Goal: Task Accomplishment & Management: Manage account settings

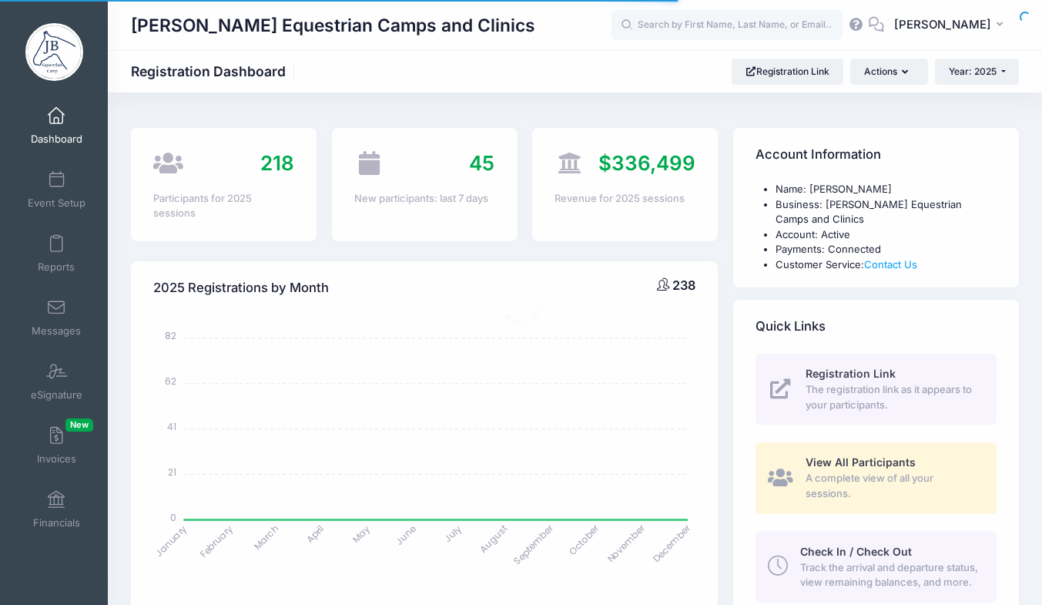
select select
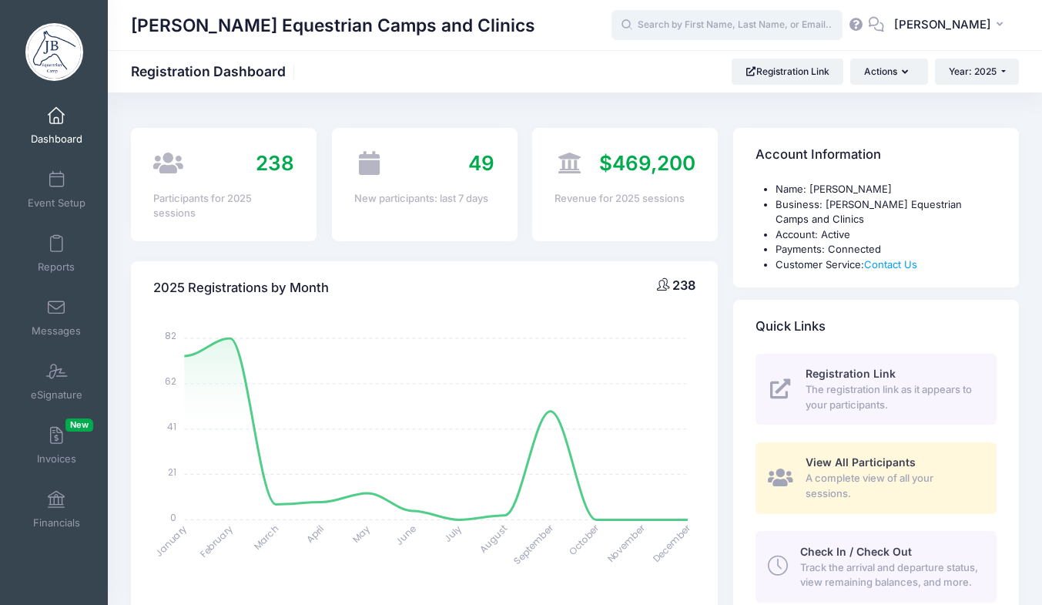
click at [711, 21] on input "text" at bounding box center [727, 25] width 231 height 31
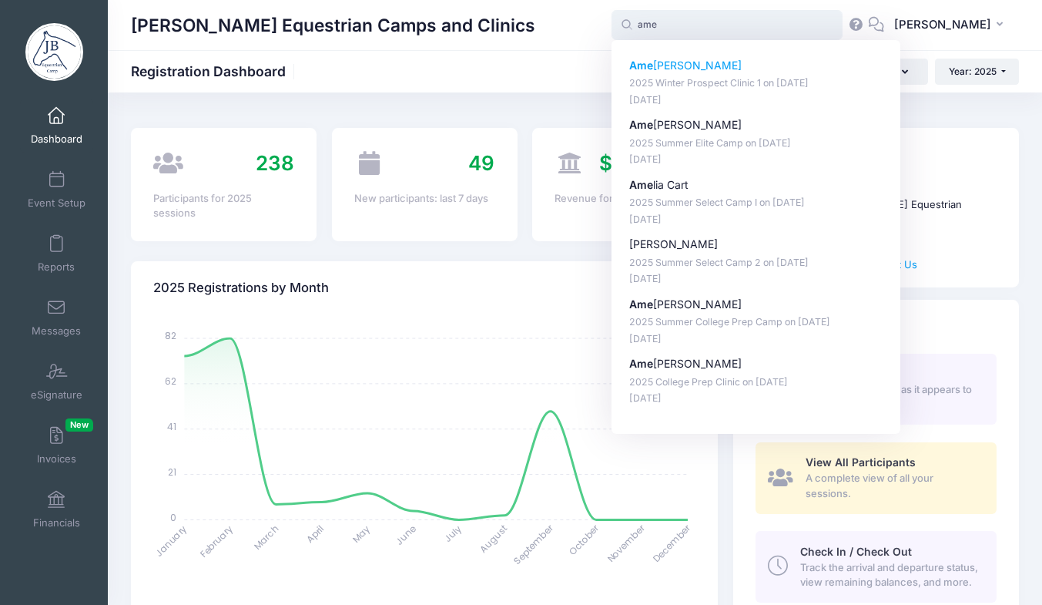
click at [712, 65] on p "Ame lia Lignelli" at bounding box center [756, 66] width 254 height 16
type input "Amelia Lignelli (2025 Winter Prospect Clinic 1, Dec-06, 2025)"
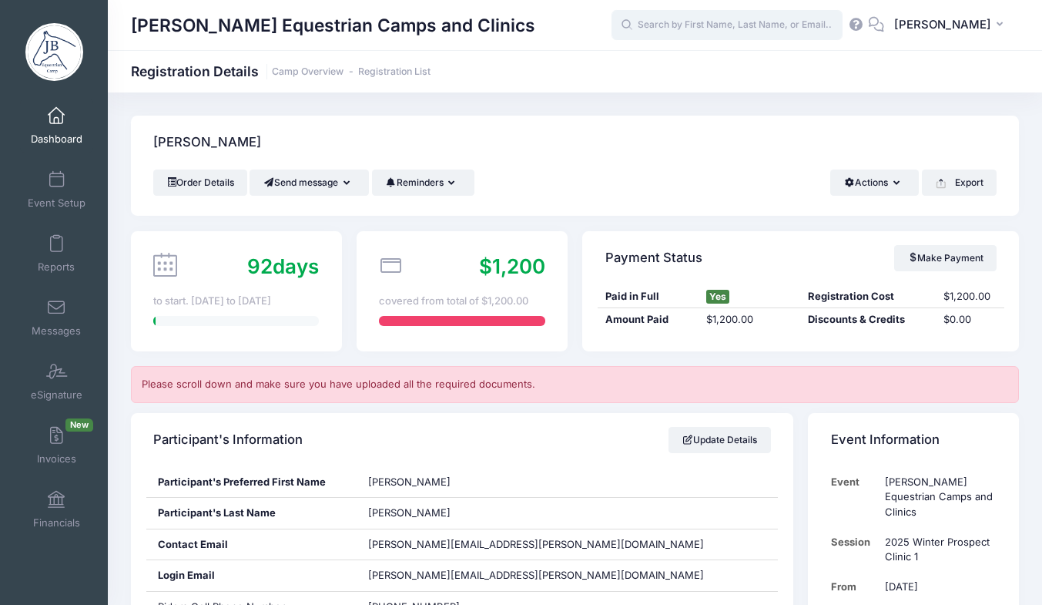
click at [692, 32] on input "text" at bounding box center [727, 25] width 231 height 31
type input ";"
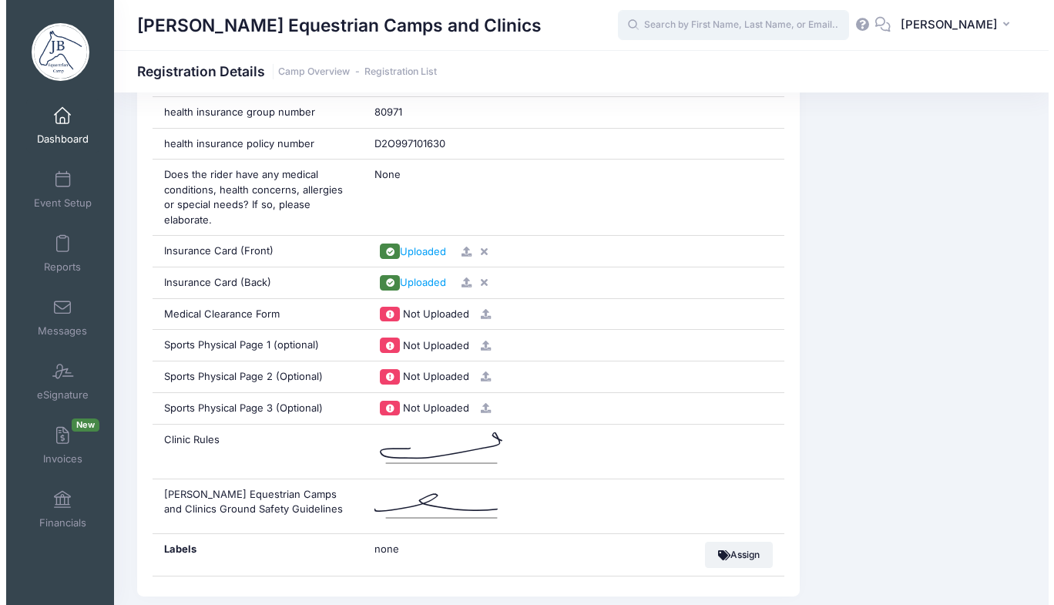
scroll to position [1430, 0]
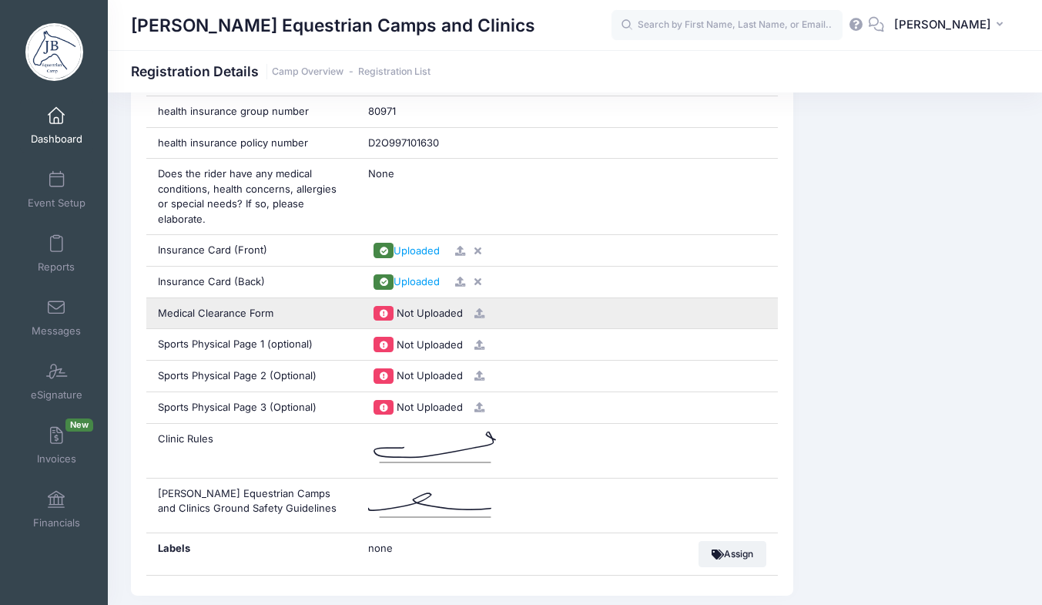
click at [481, 308] on icon at bounding box center [479, 313] width 12 height 10
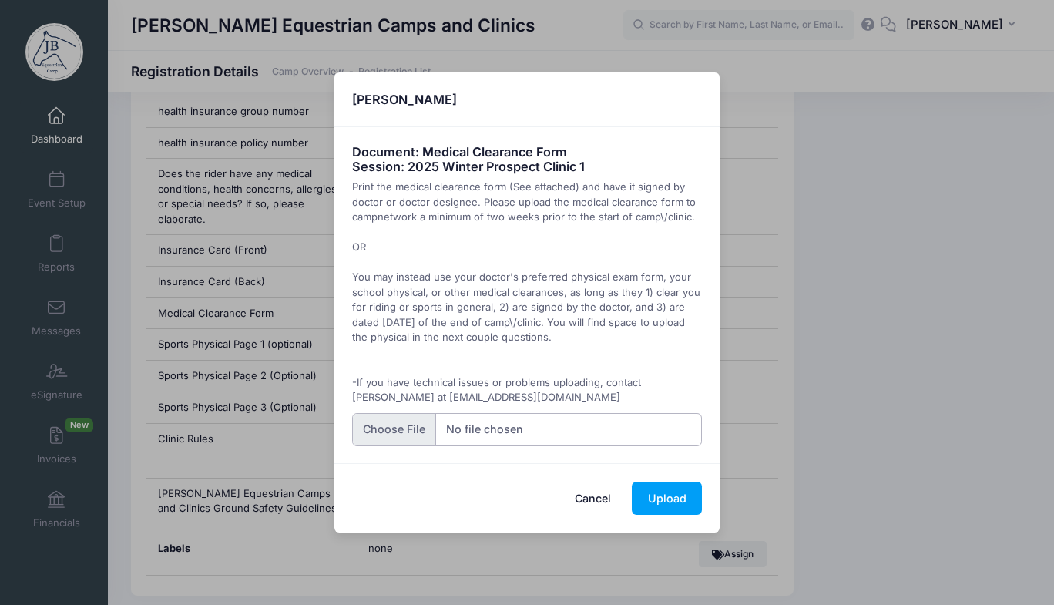
click at [374, 444] on input "file" at bounding box center [527, 429] width 350 height 33
click at [650, 487] on button "Upload" at bounding box center [667, 497] width 70 height 33
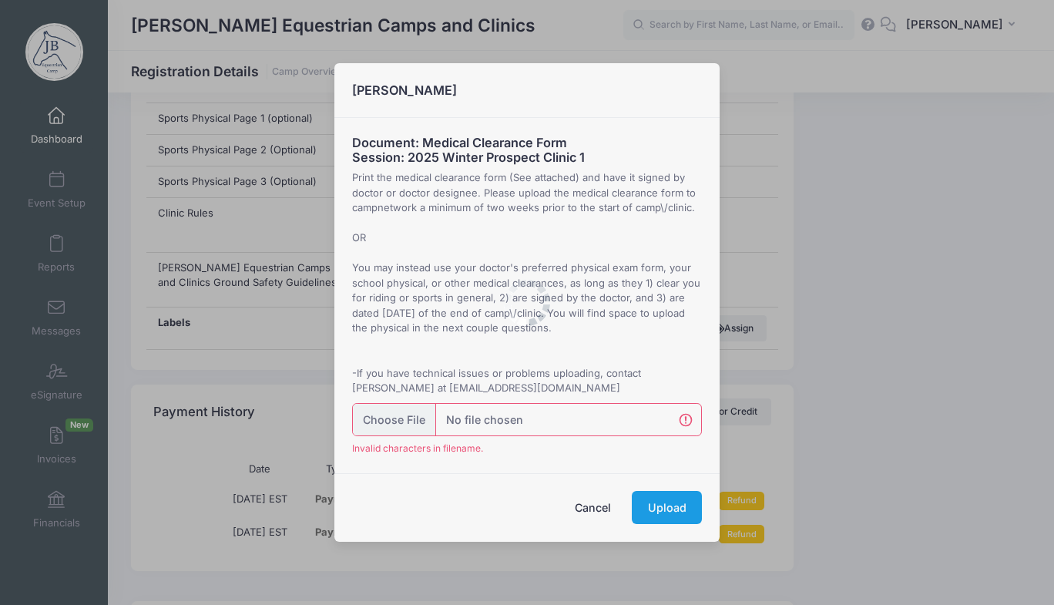
scroll to position [1732, 0]
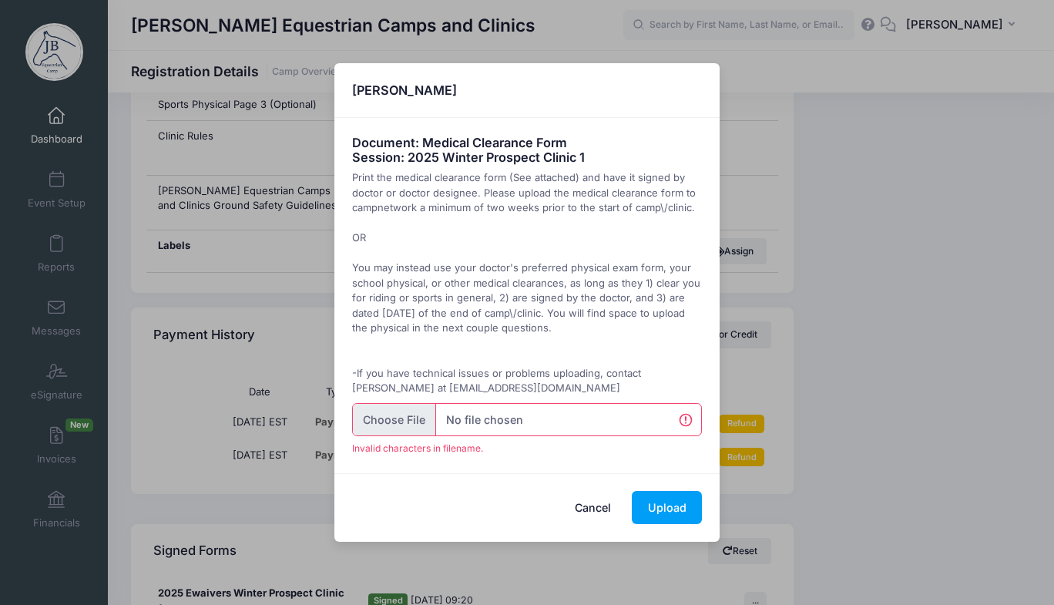
click at [410, 419] on input "file" at bounding box center [527, 419] width 350 height 33
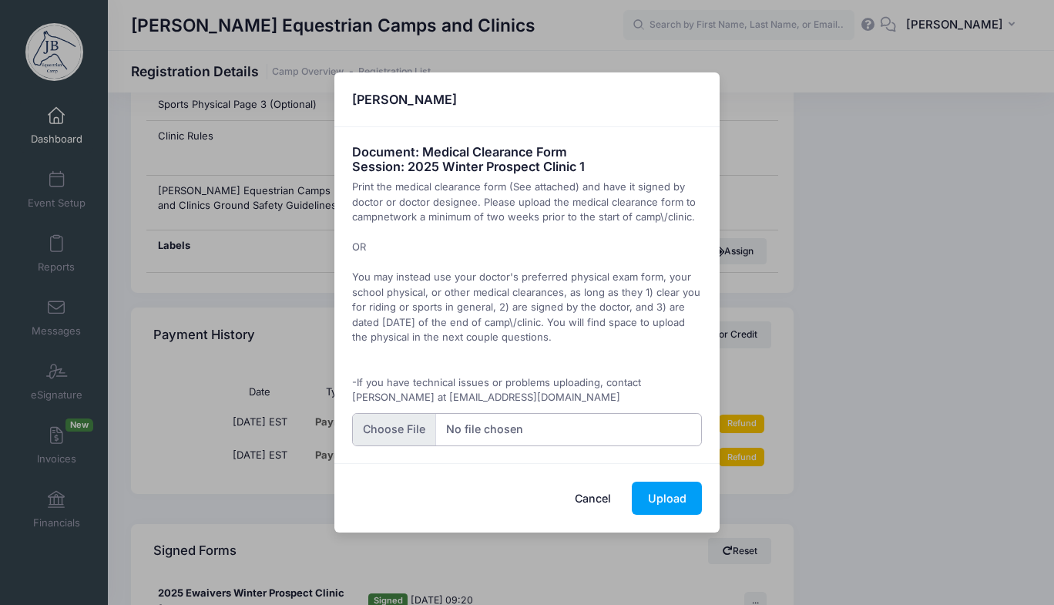
type input "C:\fakepath\Lignelli Medical form.pdf"
click at [678, 492] on button "Upload" at bounding box center [667, 497] width 70 height 33
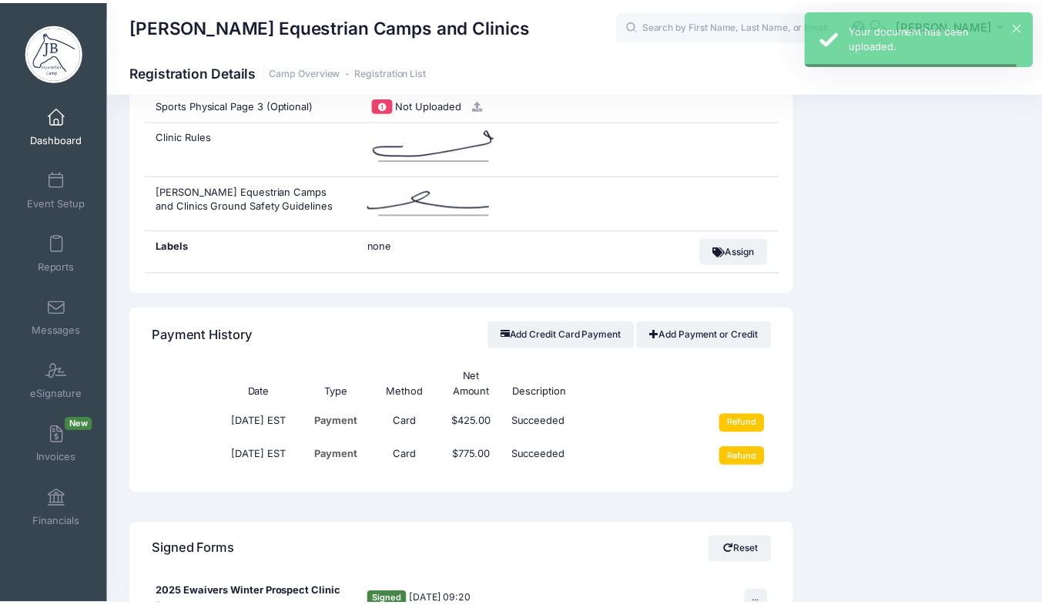
scroll to position [0, 0]
